Goal: Task Accomplishment & Management: Use online tool/utility

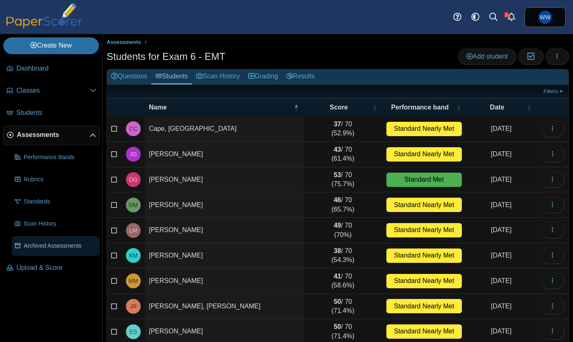
click at [50, 246] on span "Archived Assessments" at bounding box center [60, 246] width 73 height 8
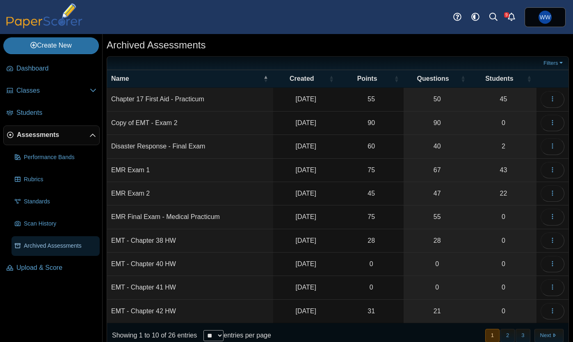
click at [30, 248] on span "Archived Assessments" at bounding box center [60, 246] width 73 height 8
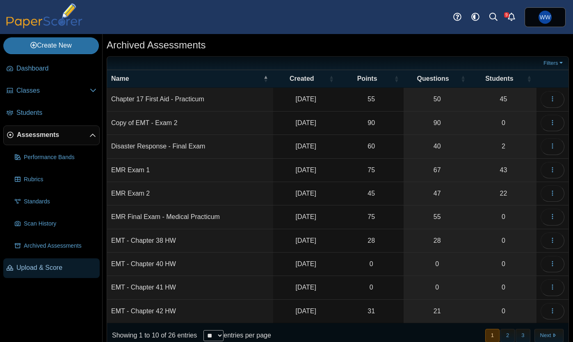
click at [31, 272] on span "Upload & Score" at bounding box center [56, 267] width 80 height 9
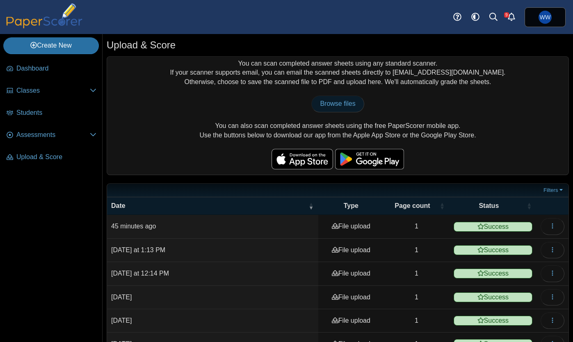
click at [334, 109] on link "Browse files" at bounding box center [337, 104] width 52 height 16
type input "**********"
click at [354, 101] on span "Browse files" at bounding box center [337, 103] width 35 height 7
type input "**********"
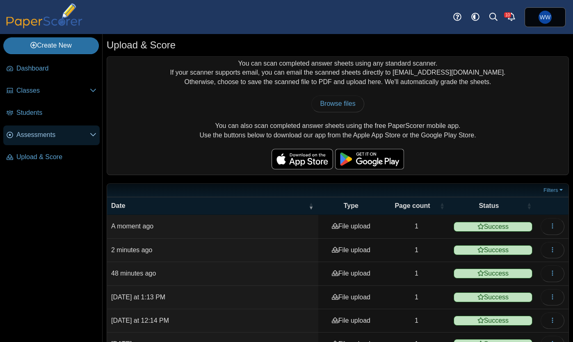
click at [47, 142] on link "Assessments" at bounding box center [51, 135] width 96 height 20
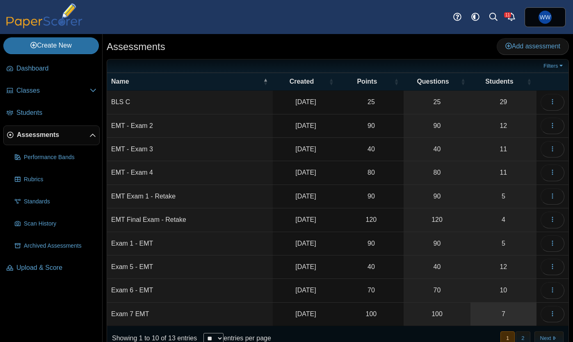
click at [493, 311] on link "7" at bounding box center [503, 313] width 66 height 23
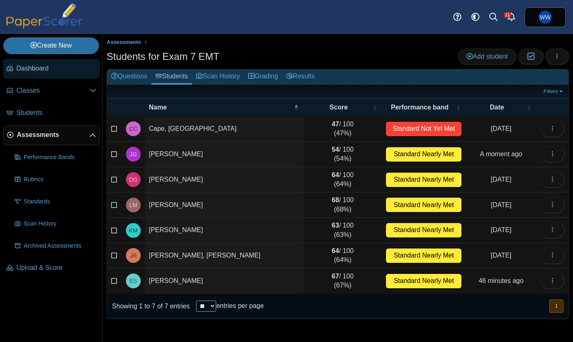
click at [37, 70] on span "Dashboard" at bounding box center [56, 68] width 80 height 9
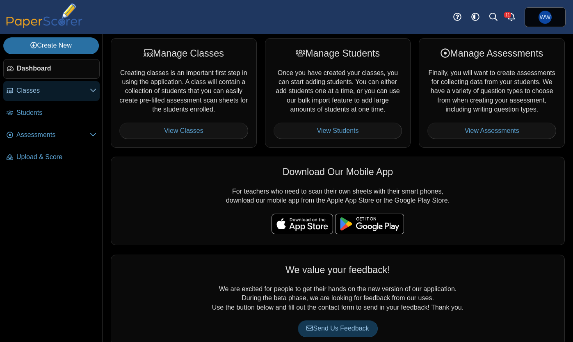
click at [34, 96] on link "Classes" at bounding box center [51, 91] width 96 height 20
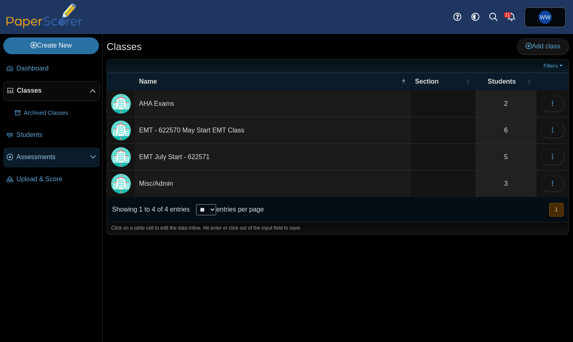
click at [34, 157] on span "Assessments" at bounding box center [52, 156] width 73 height 9
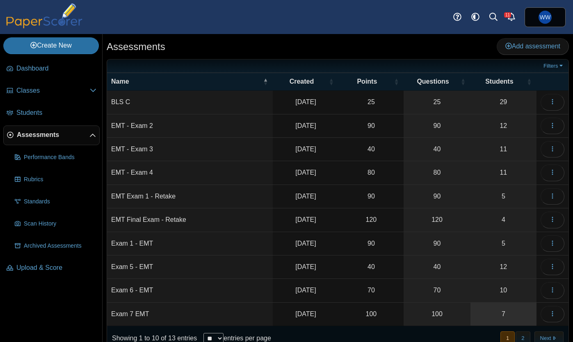
click at [489, 312] on link "7" at bounding box center [503, 313] width 66 height 23
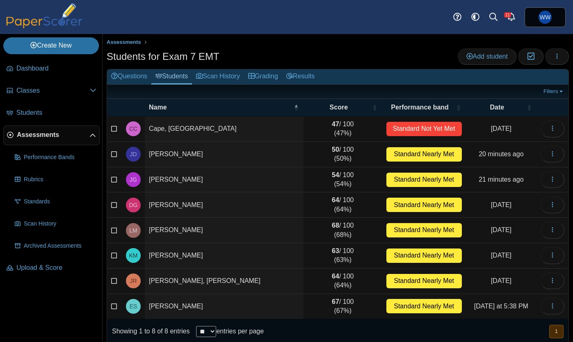
drag, startPoint x: 35, startPoint y: 266, endPoint x: 98, endPoint y: 212, distance: 83.1
click at [35, 266] on span "Upload & Score" at bounding box center [56, 267] width 80 height 9
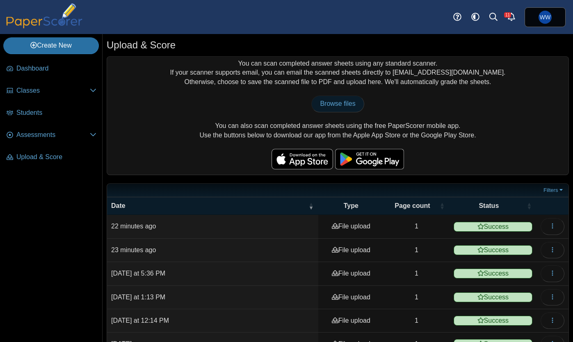
click at [332, 106] on span "Browse files" at bounding box center [337, 103] width 35 height 7
type input "**********"
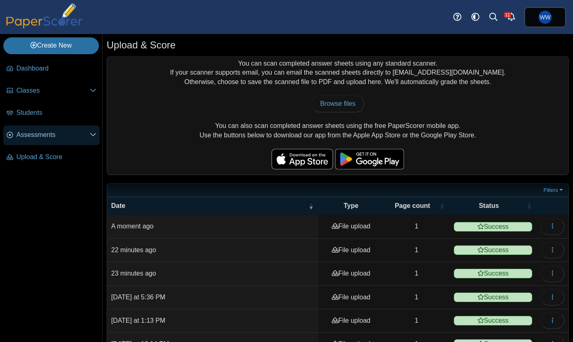
click at [34, 135] on span "Assessments" at bounding box center [52, 134] width 73 height 9
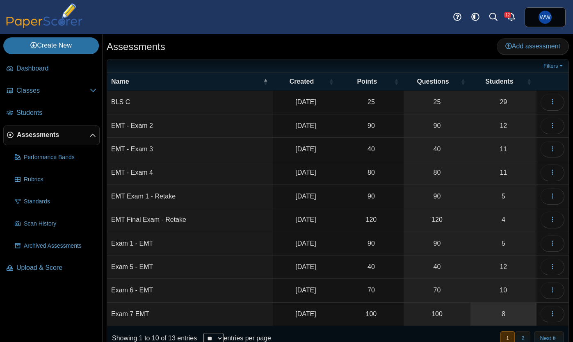
click at [504, 312] on link "8" at bounding box center [503, 313] width 66 height 23
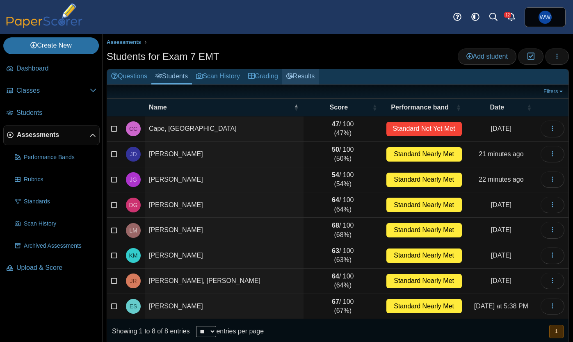
click at [318, 77] on link "Results" at bounding box center [300, 76] width 36 height 15
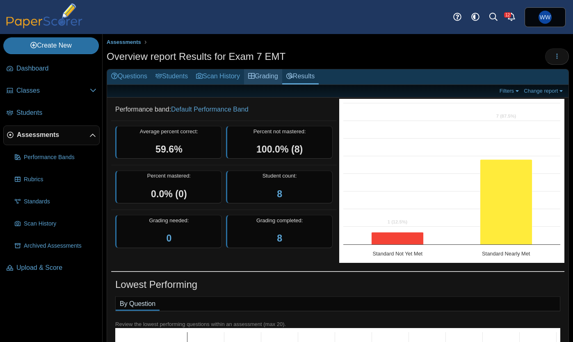
click at [272, 77] on link "Grading" at bounding box center [263, 76] width 38 height 15
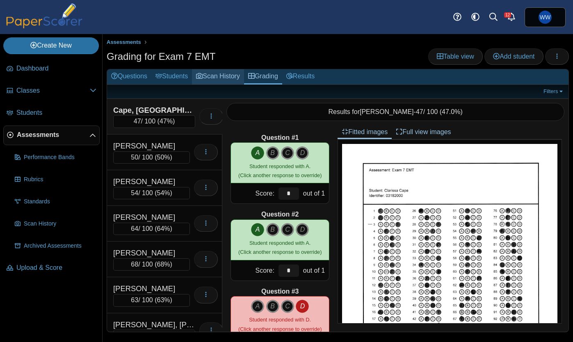
click at [225, 75] on link "Scan History" at bounding box center [218, 76] width 52 height 15
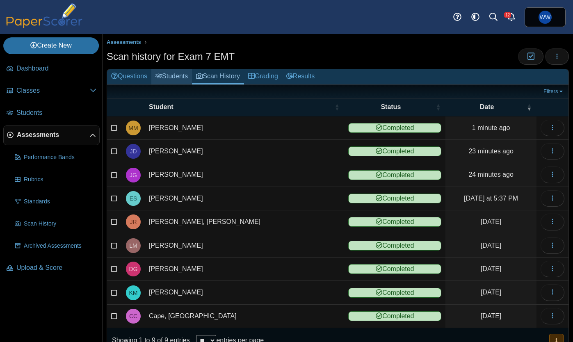
click at [175, 75] on link "Students" at bounding box center [171, 76] width 41 height 15
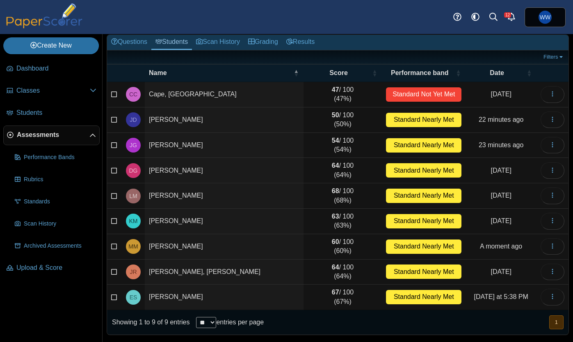
scroll to position [35, 0]
